Goal: Transaction & Acquisition: Purchase product/service

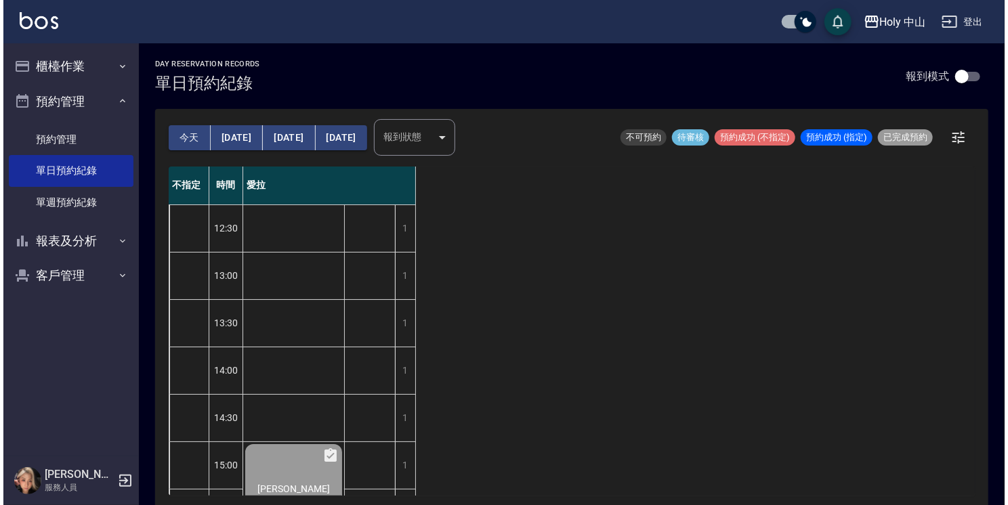
scroll to position [477, 0]
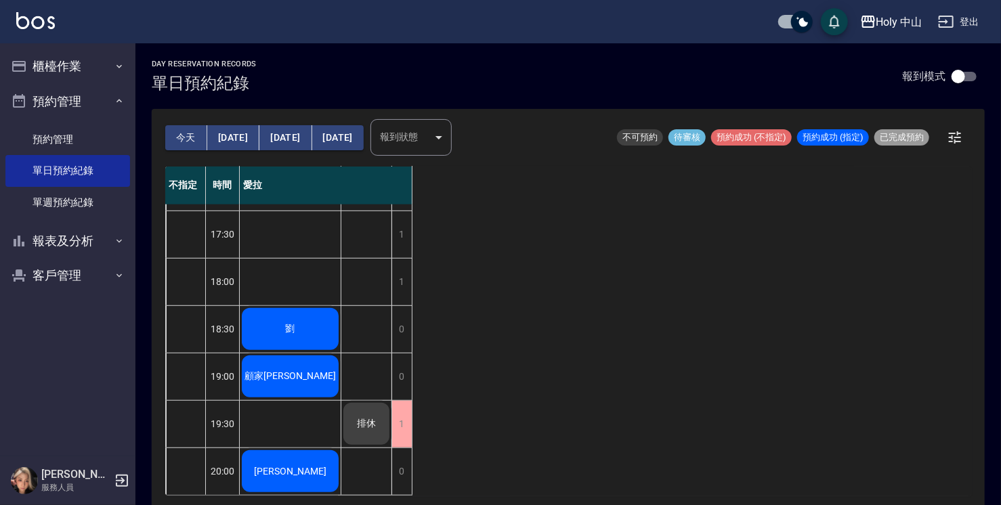
click at [290, 323] on span "劉" at bounding box center [290, 329] width 15 height 12
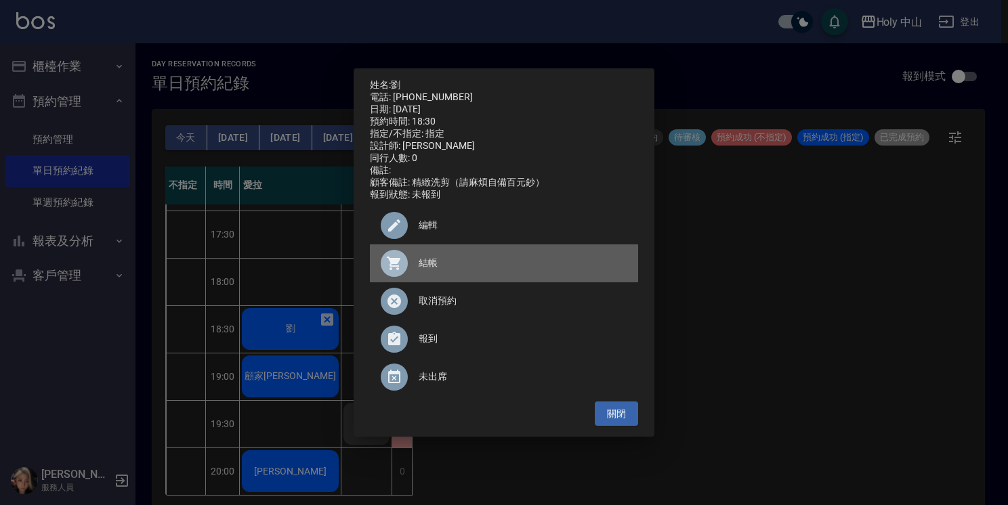
click at [421, 270] on span "結帳" at bounding box center [522, 263] width 209 height 14
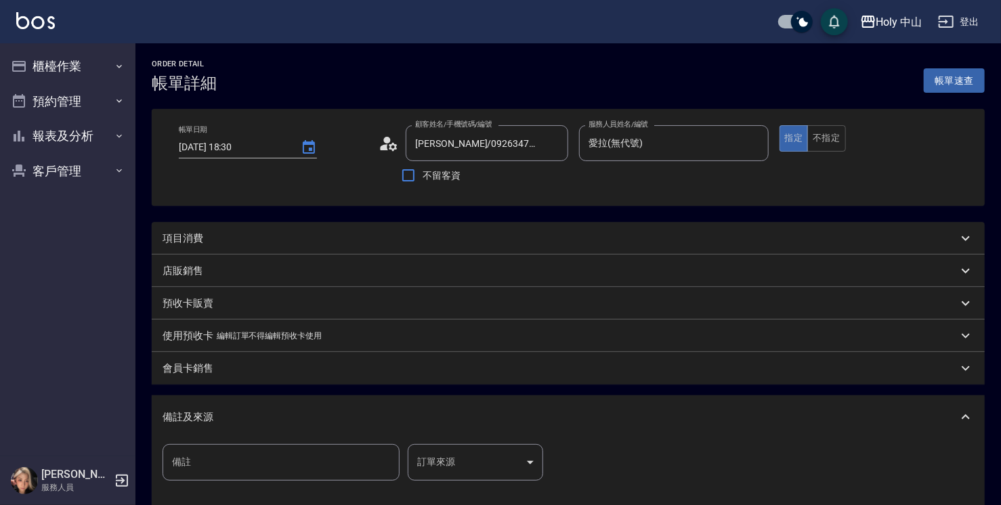
click at [334, 239] on div "項目消費" at bounding box center [560, 239] width 795 height 14
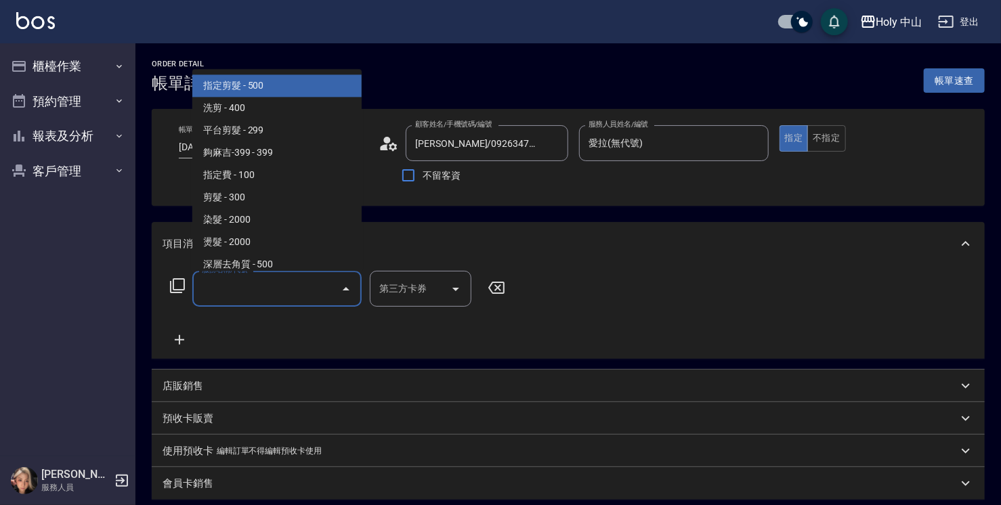
click at [237, 290] on input "服務名稱/代號" at bounding box center [266, 289] width 137 height 24
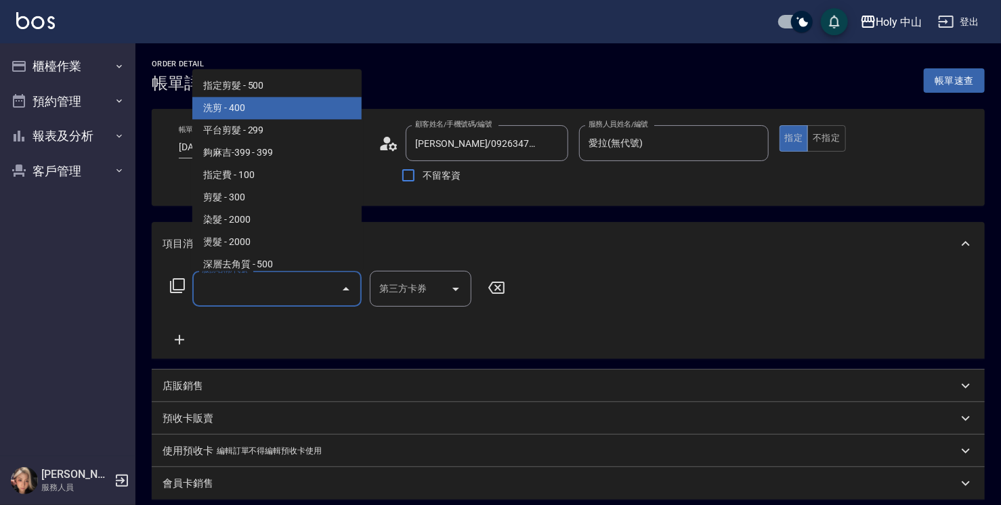
click at [246, 112] on span "洗剪 - 400" at bounding box center [276, 108] width 169 height 22
type input "洗剪(3)"
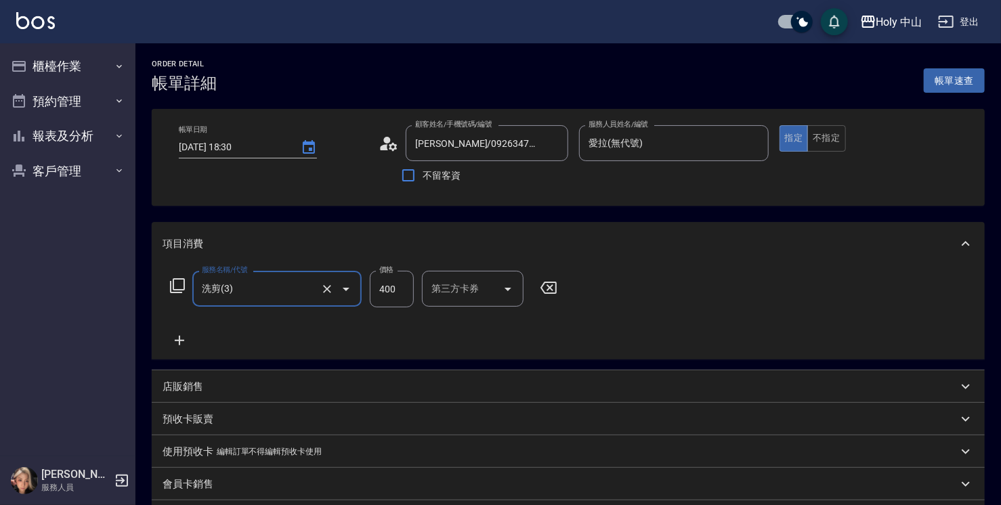
scroll to position [135, 0]
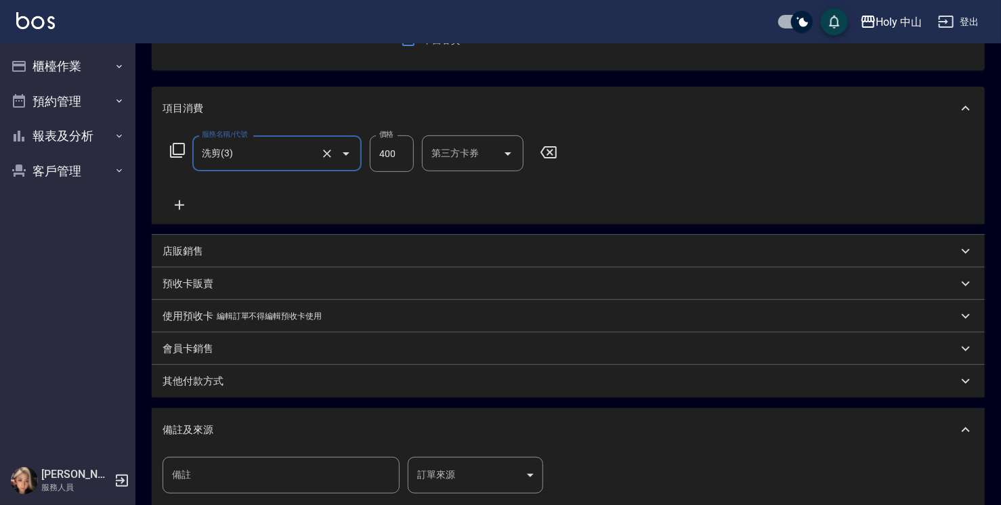
click at [483, 467] on body "Holy 中山 登出 櫃檯作業 打帳單 帳單列表 營業儀表板 現場電腦打卡 預約管理 預約管理 單日預約紀錄 單週預約紀錄 報表及分析 報表目錄 店家日報表 …" at bounding box center [500, 263] width 1001 height 796
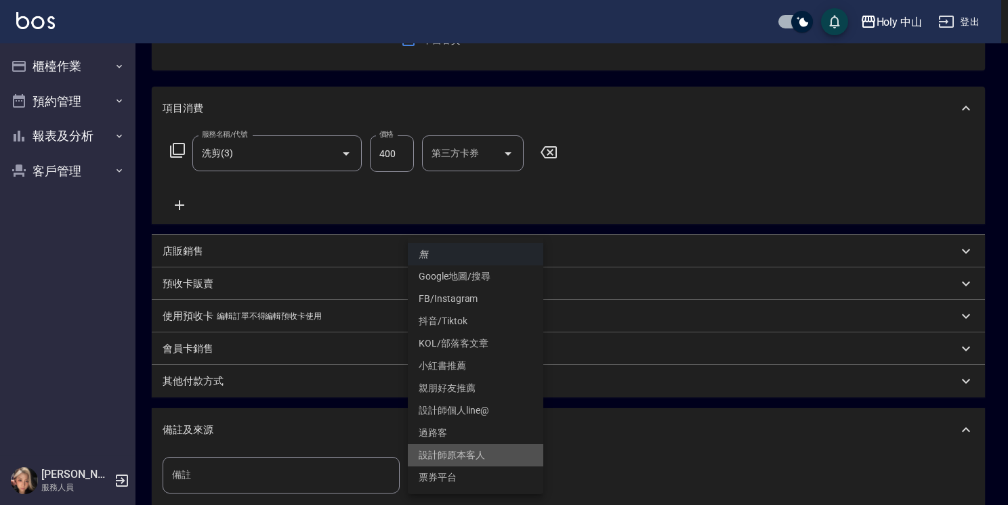
click at [481, 460] on li "設計師原本客人" at bounding box center [475, 455] width 135 height 22
type input "設計師原本客人"
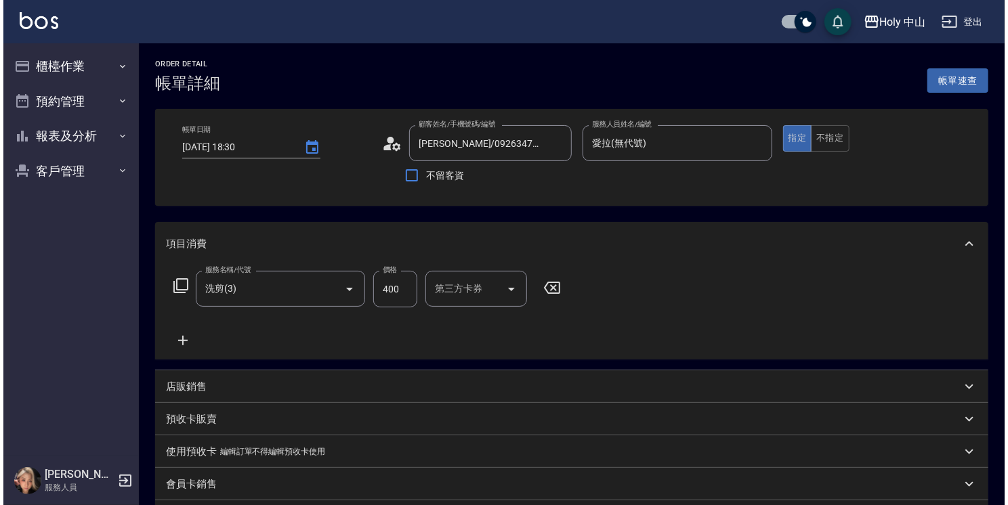
scroll to position [295, 0]
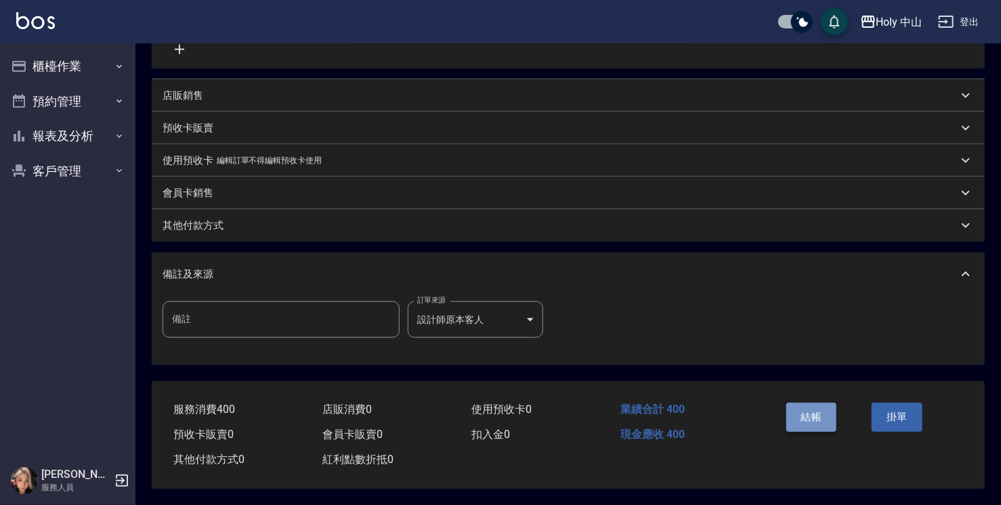
click at [802, 419] on button "結帳" at bounding box center [811, 417] width 51 height 28
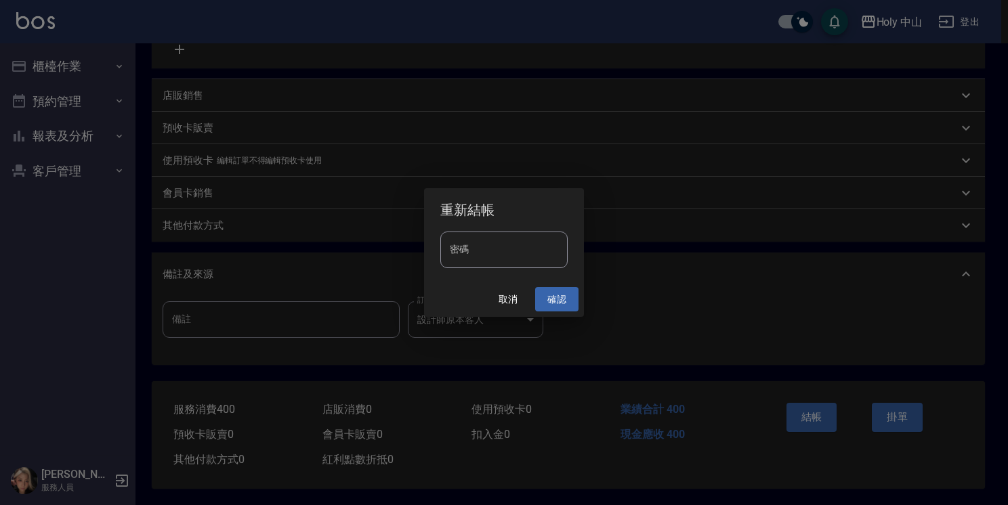
click at [554, 297] on button "確認" at bounding box center [556, 299] width 43 height 25
